Goal: Download file/media

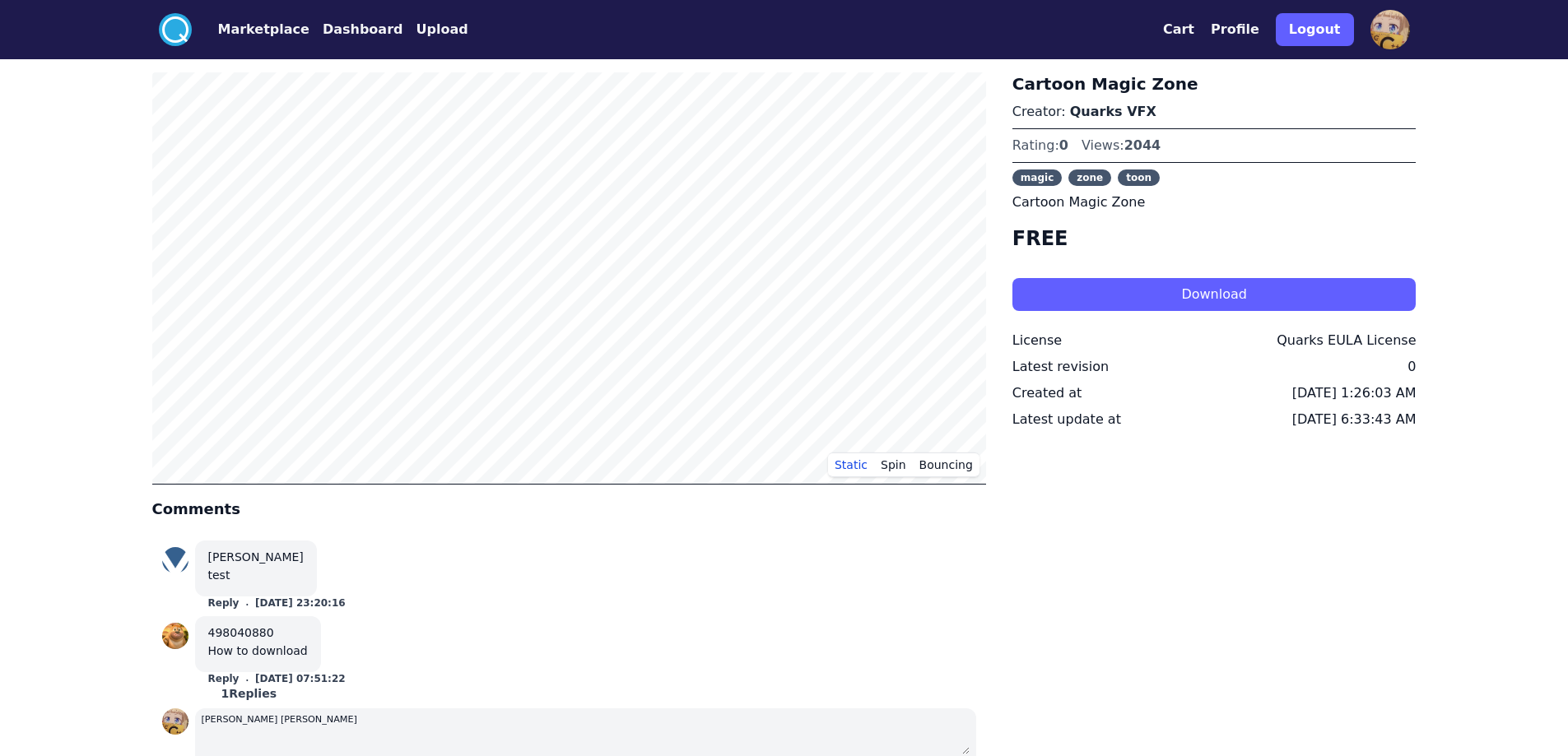
click at [1149, 292] on button "Download" at bounding box center [1215, 294] width 404 height 33
click at [253, 29] on button "Marketplace" at bounding box center [264, 30] width 91 height 20
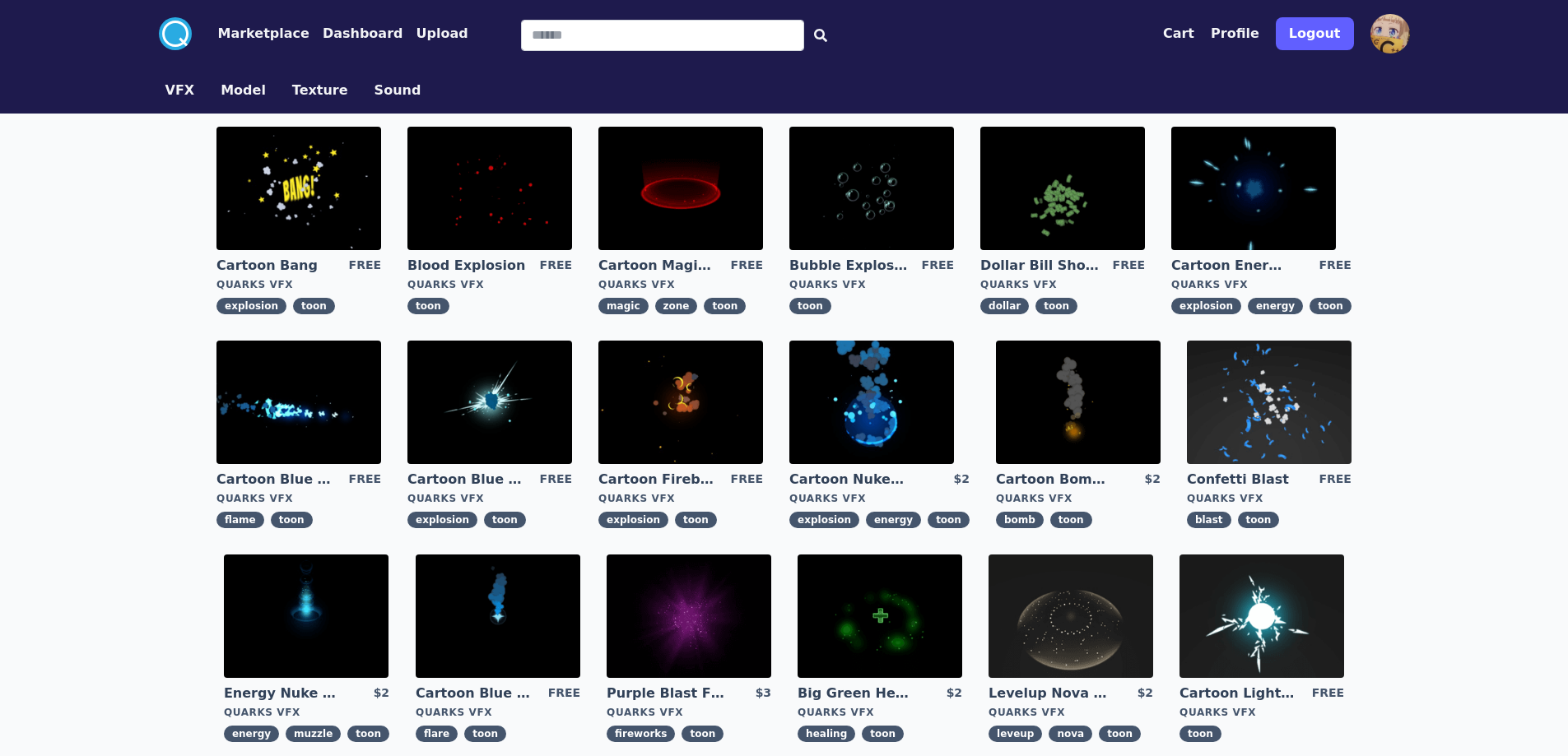
click at [1285, 421] on img at bounding box center [1269, 402] width 165 height 123
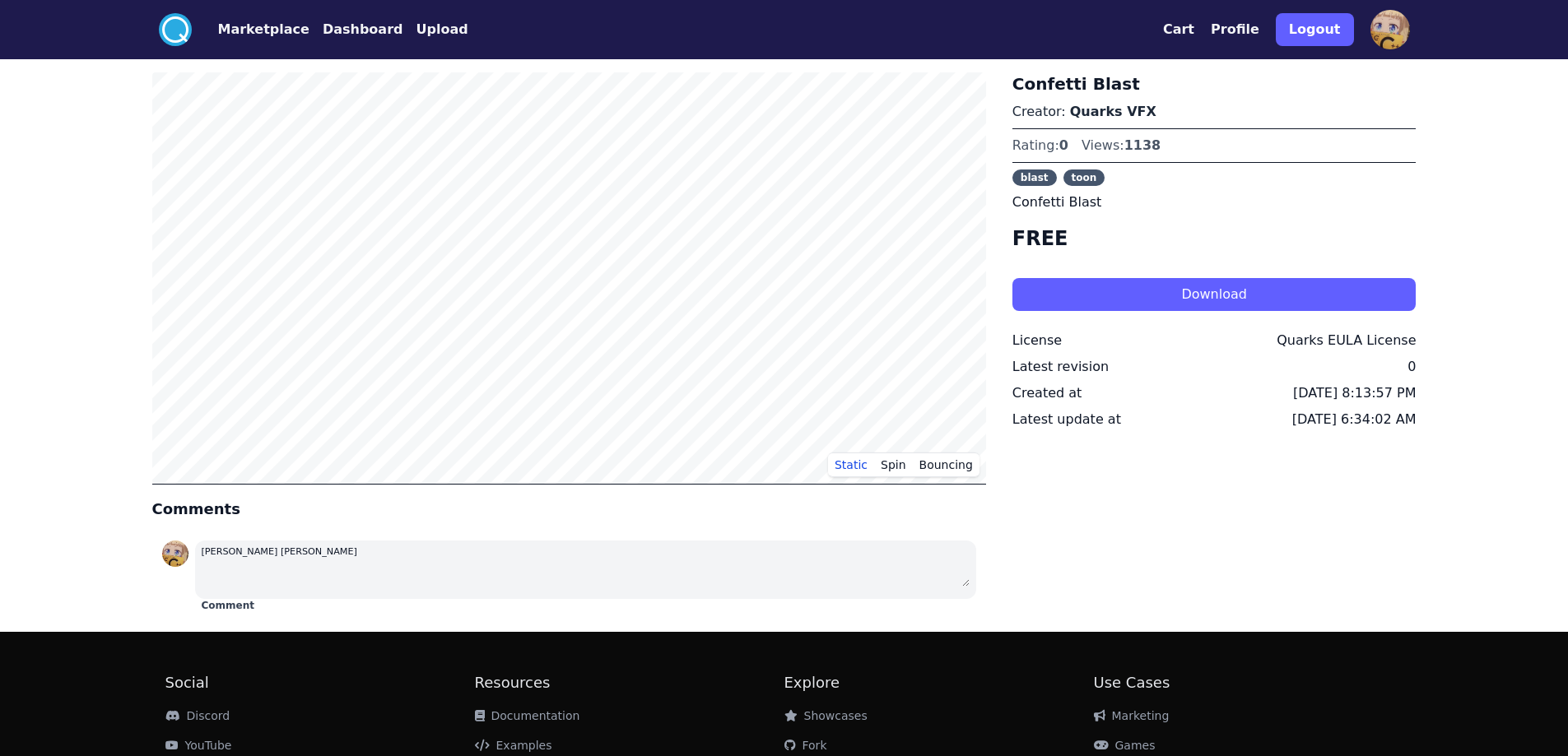
click at [170, 24] on circle at bounding box center [175, 30] width 33 height 33
